Goal: Task Accomplishment & Management: Manage account settings

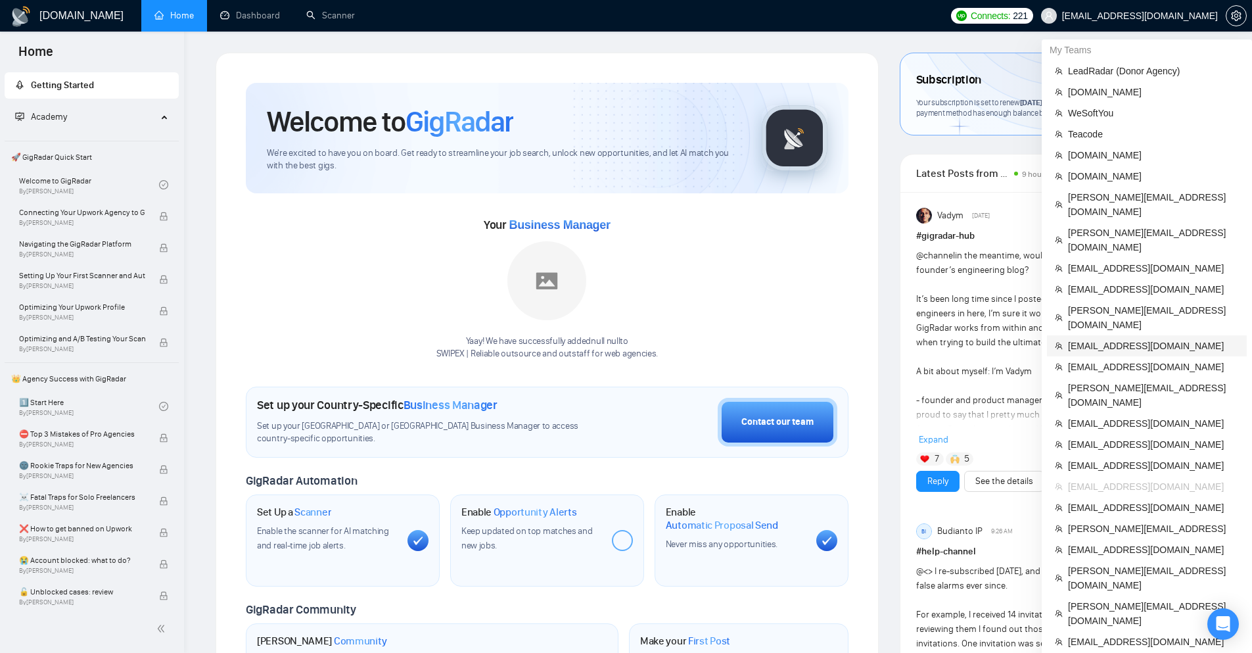
click at [1108, 339] on span "[EMAIL_ADDRESS][DOMAIN_NAME]" at bounding box center [1153, 346] width 171 height 14
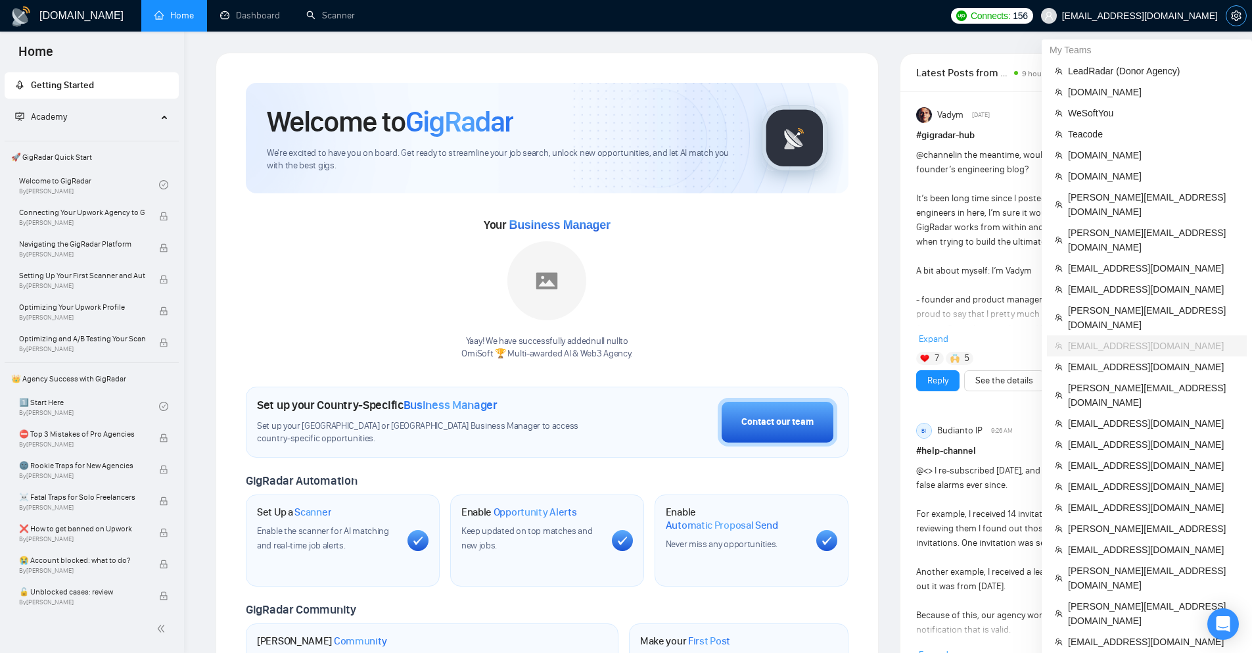
click at [1236, 16] on icon "setting" at bounding box center [1236, 16] width 11 height 11
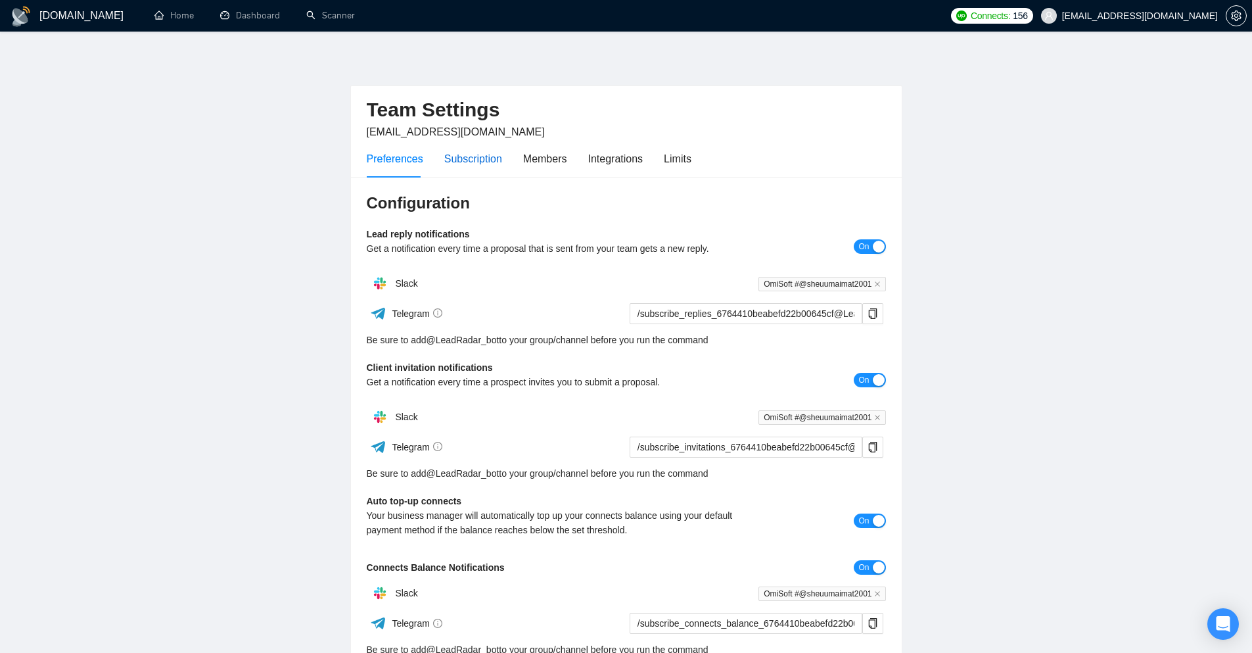
click at [477, 158] on div "Subscription" at bounding box center [473, 159] width 58 height 16
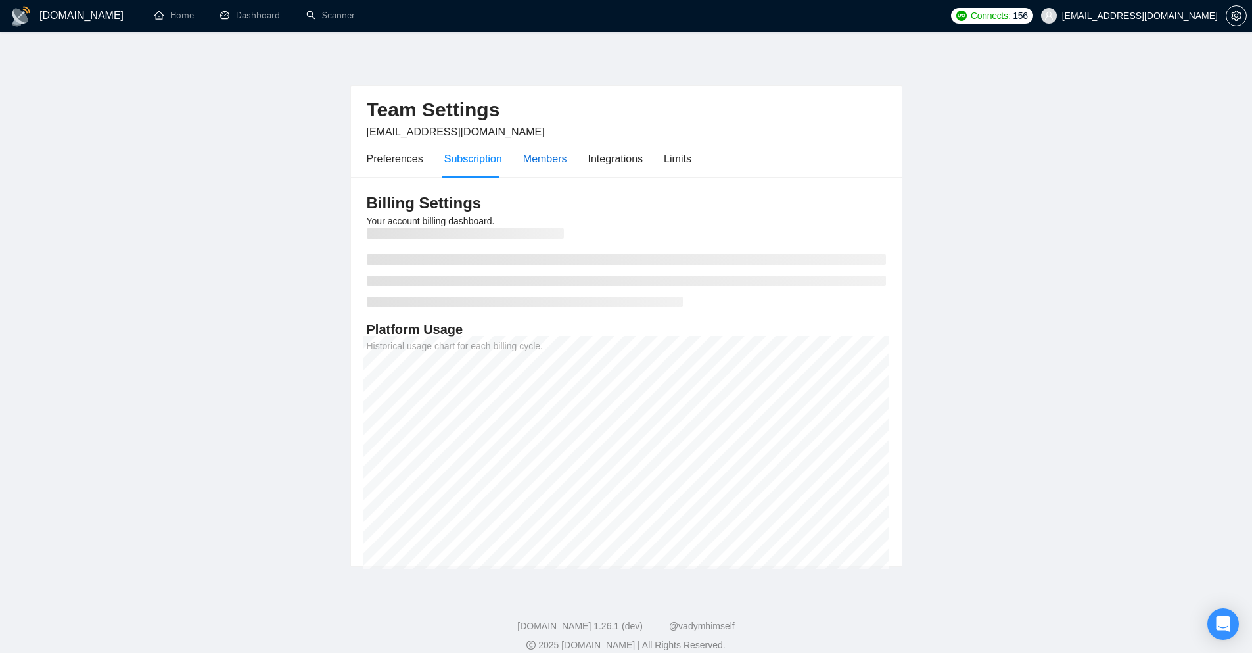
click at [541, 166] on div "Members" at bounding box center [545, 159] width 44 height 16
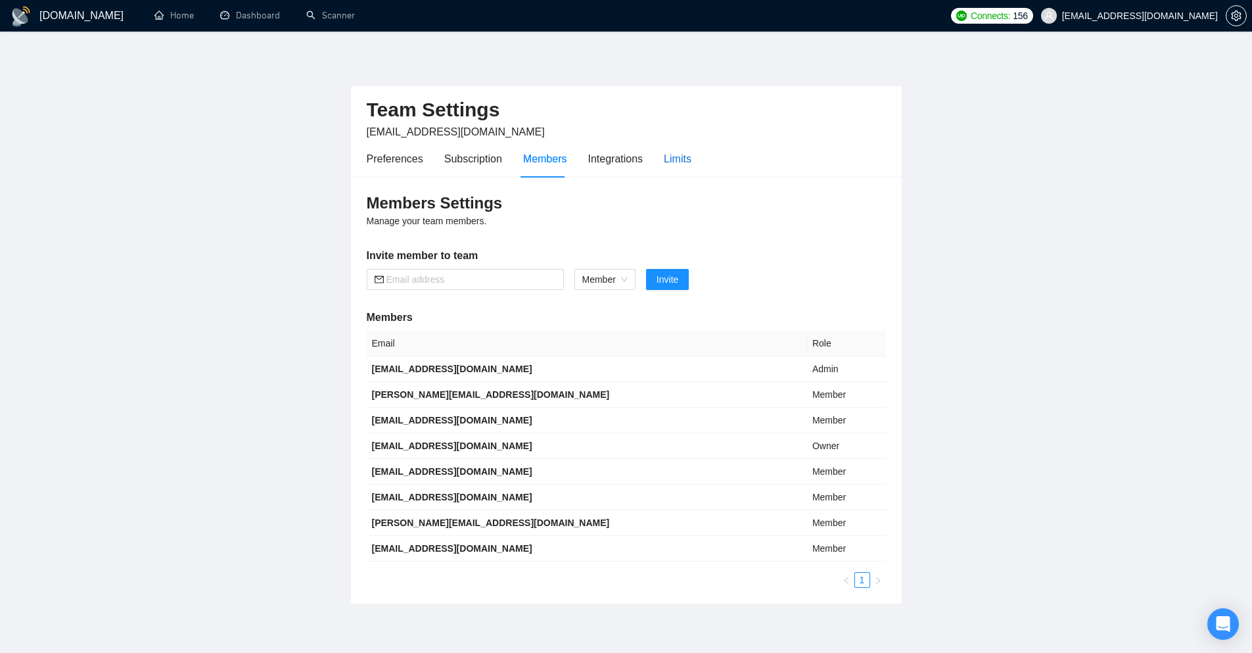
click at [686, 166] on div "Limits" at bounding box center [678, 159] width 28 height 16
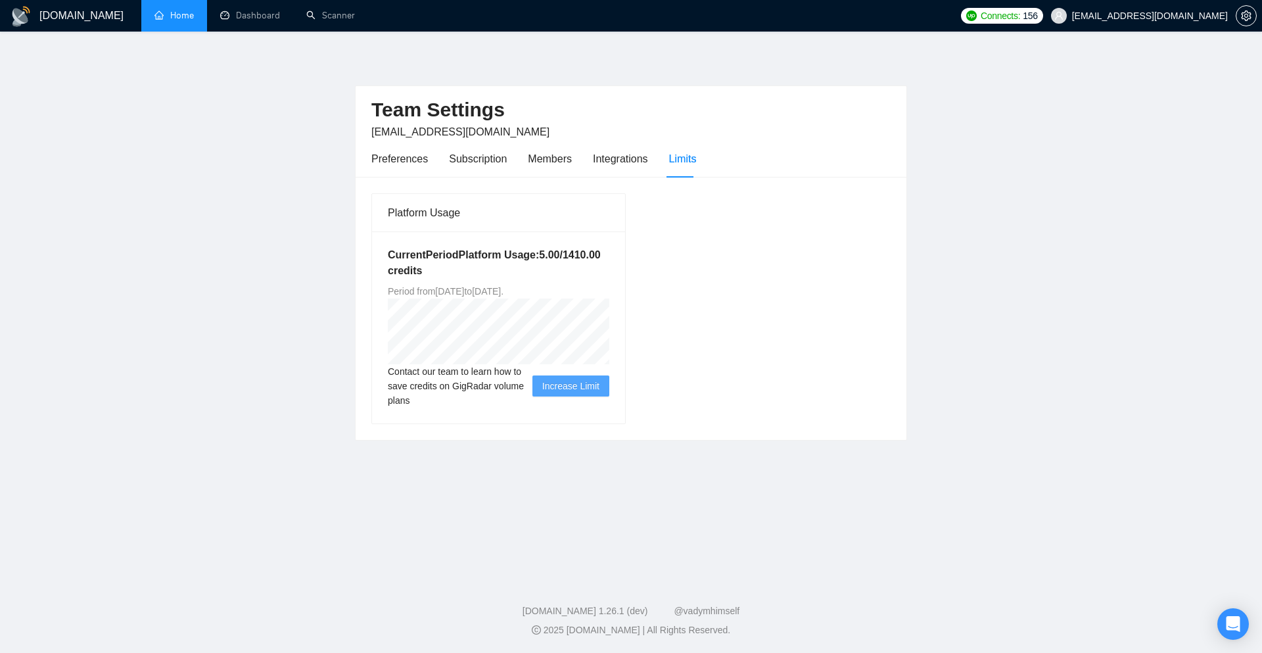
click at [188, 20] on link "Home" at bounding box center [173, 15] width 39 height 11
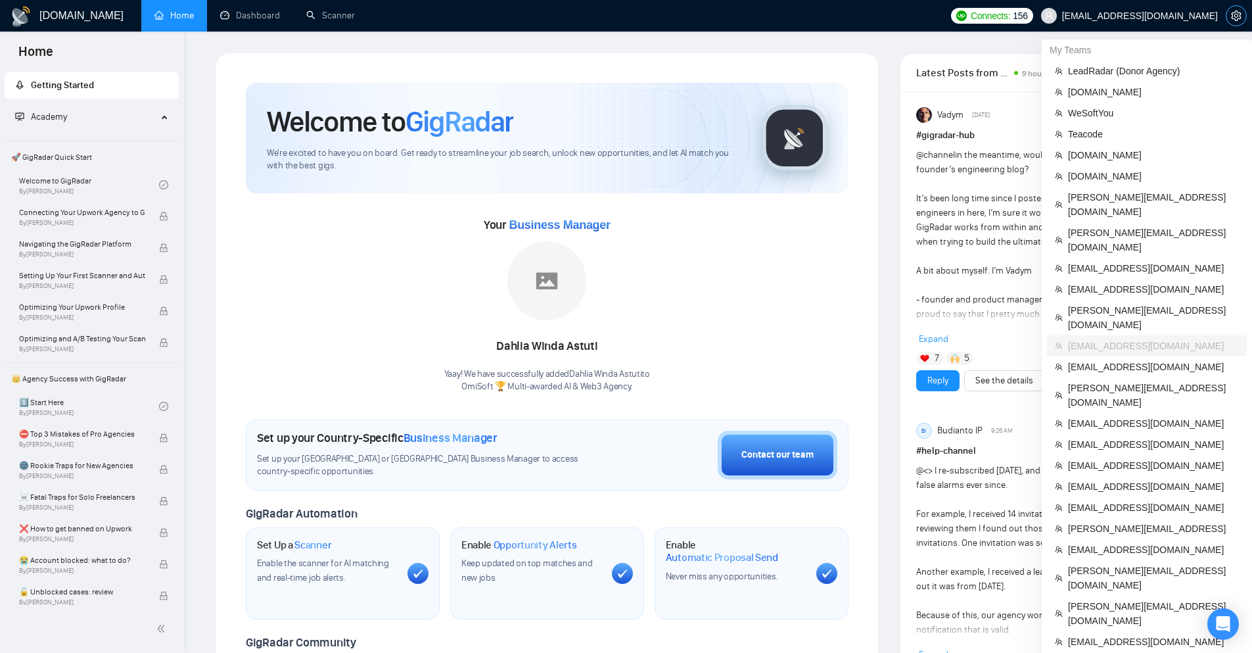
click at [1235, 20] on icon "setting" at bounding box center [1236, 16] width 10 height 11
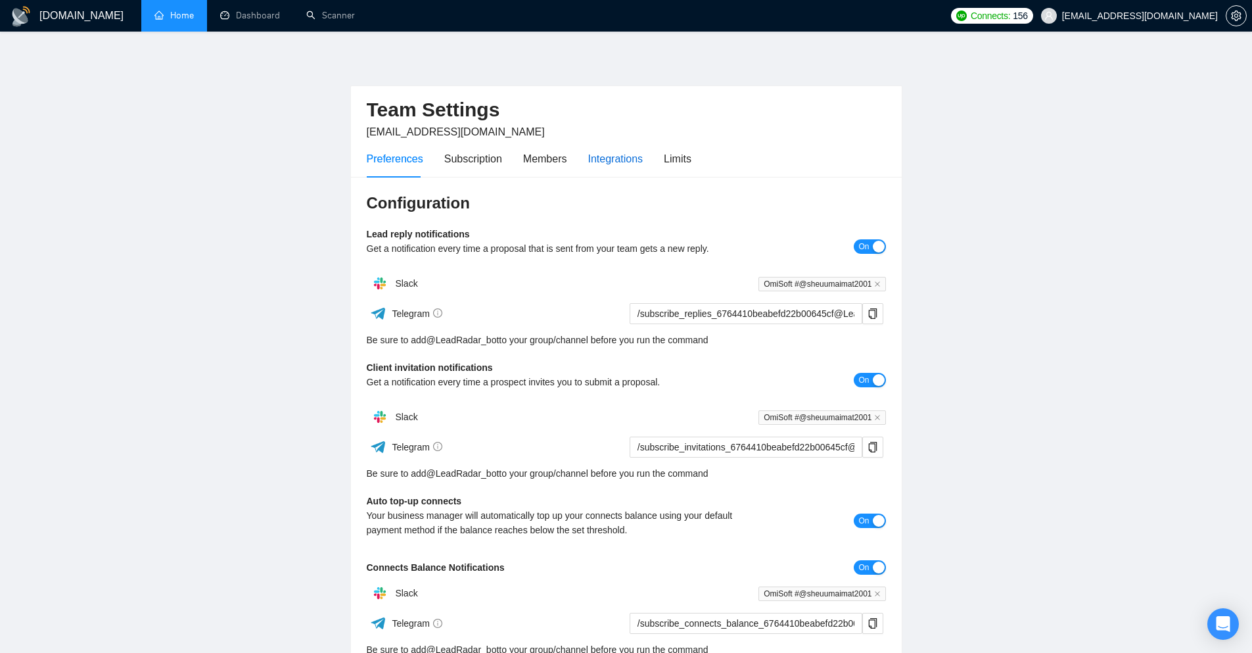
click at [633, 163] on div "Integrations" at bounding box center [615, 159] width 55 height 16
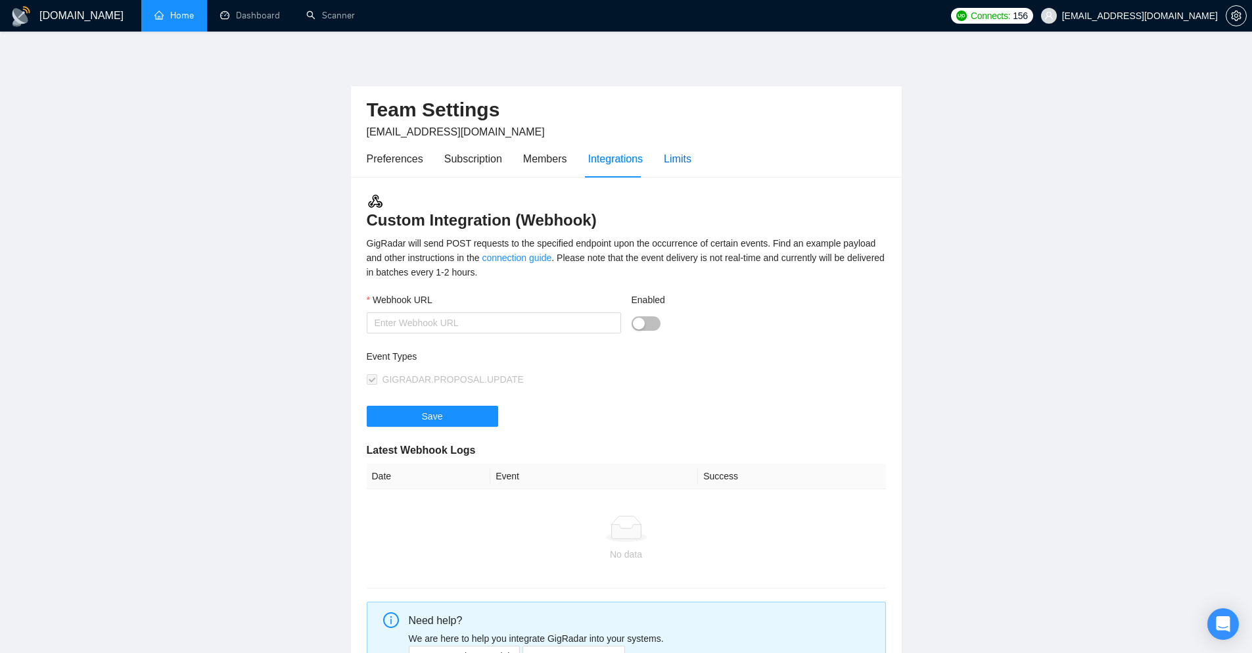
click at [671, 159] on div "Limits" at bounding box center [678, 159] width 28 height 16
